Goal: Transaction & Acquisition: Purchase product/service

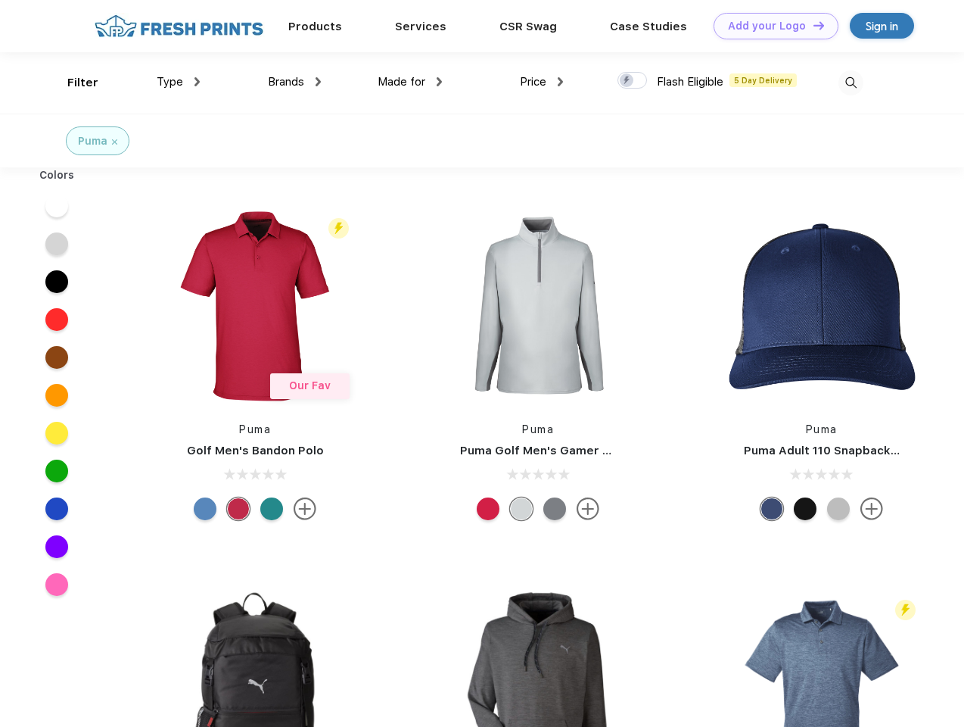
scroll to position [1, 0]
click at [771, 26] on link "Add your Logo Design Tool" at bounding box center [776, 26] width 125 height 26
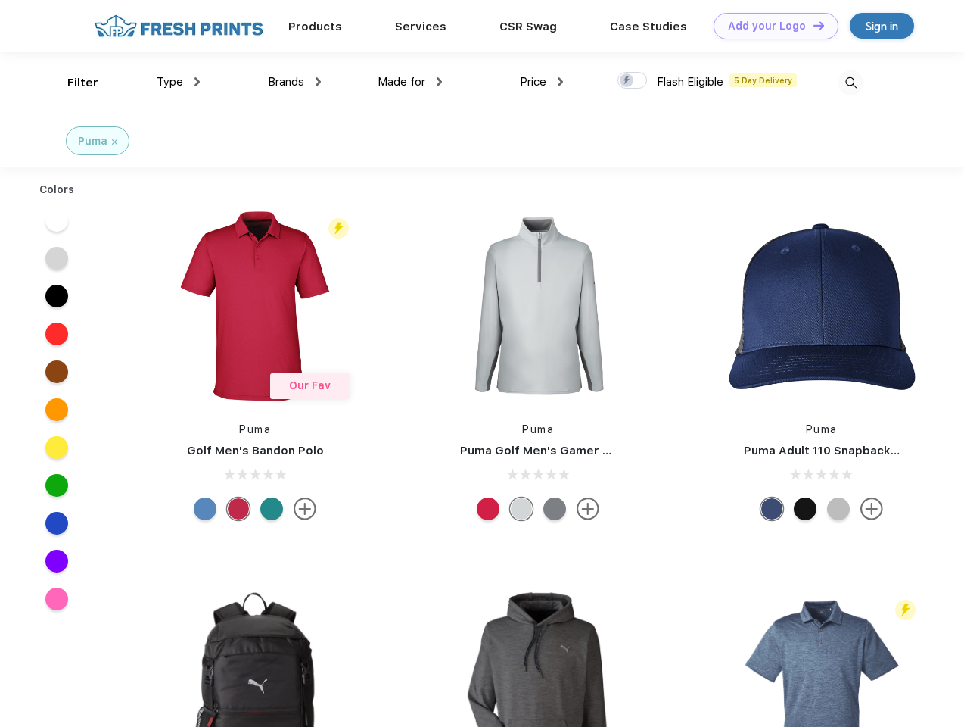
click at [0, 0] on div "Design Tool" at bounding box center [0, 0] width 0 height 0
click at [812, 25] on link "Add your Logo Design Tool" at bounding box center [776, 26] width 125 height 26
click at [73, 83] on div "Filter" at bounding box center [82, 82] width 31 height 17
click at [179, 82] on span "Type" at bounding box center [170, 82] width 26 height 14
click at [294, 82] on span "Brands" at bounding box center [286, 82] width 36 height 14
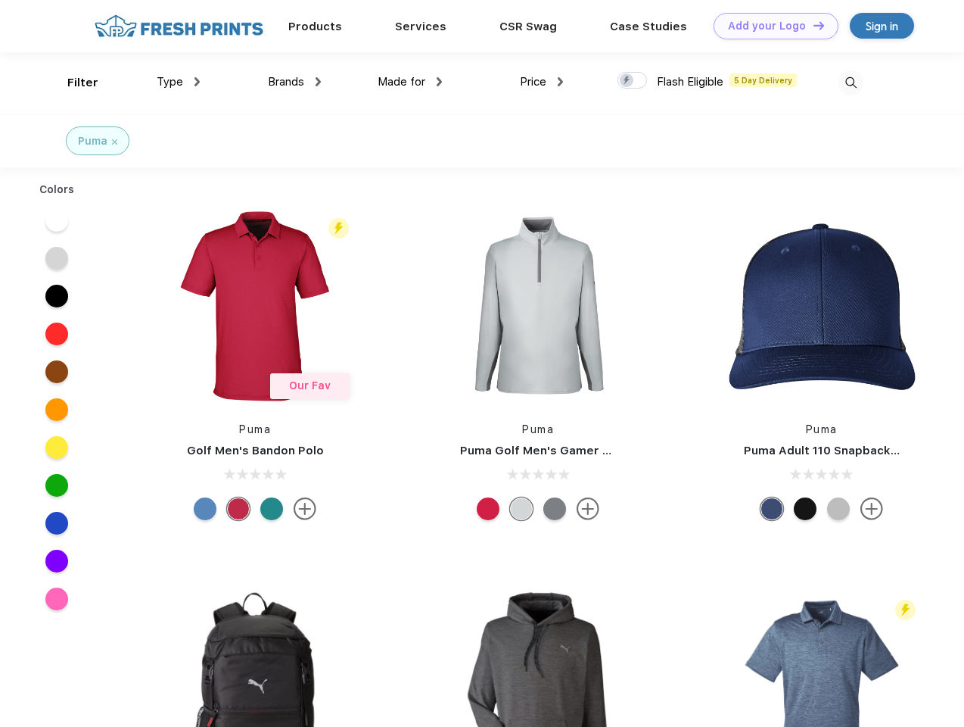
click at [410, 82] on span "Made for" at bounding box center [402, 82] width 48 height 14
click at [542, 82] on span "Price" at bounding box center [533, 82] width 26 height 14
click at [633, 81] on div at bounding box center [633, 80] width 30 height 17
click at [628, 81] on input "checkbox" at bounding box center [623, 76] width 10 height 10
click at [851, 83] on img at bounding box center [851, 82] width 25 height 25
